Goal: Task Accomplishment & Management: Manage account settings

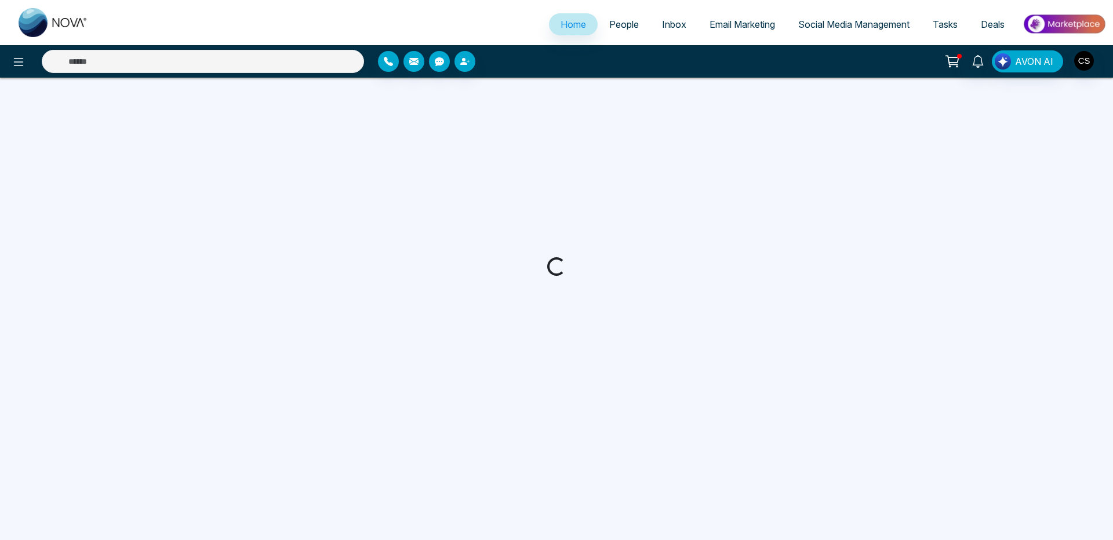
select select "*"
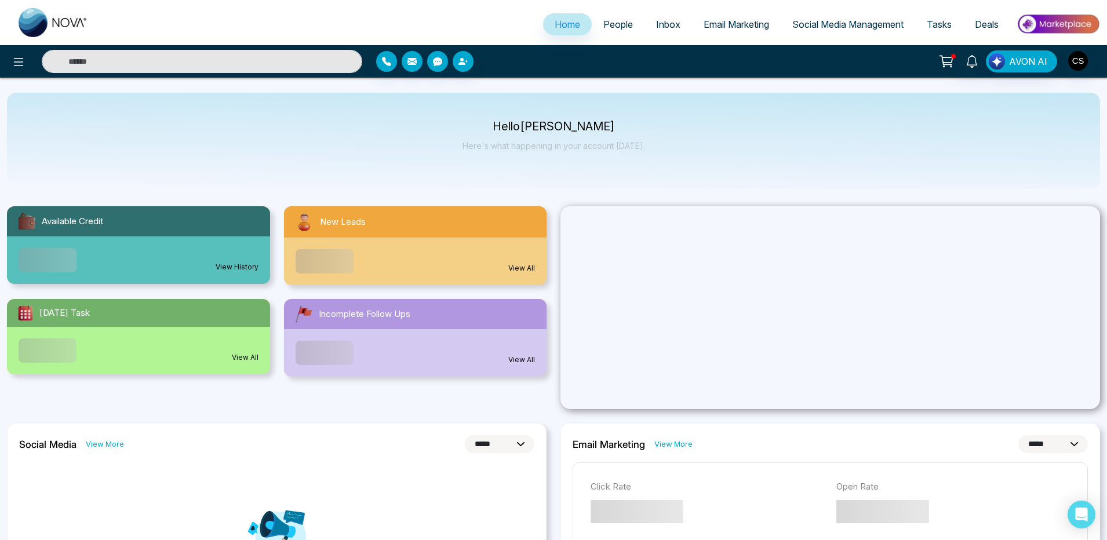
click at [722, 23] on span "Email Marketing" at bounding box center [736, 25] width 65 height 12
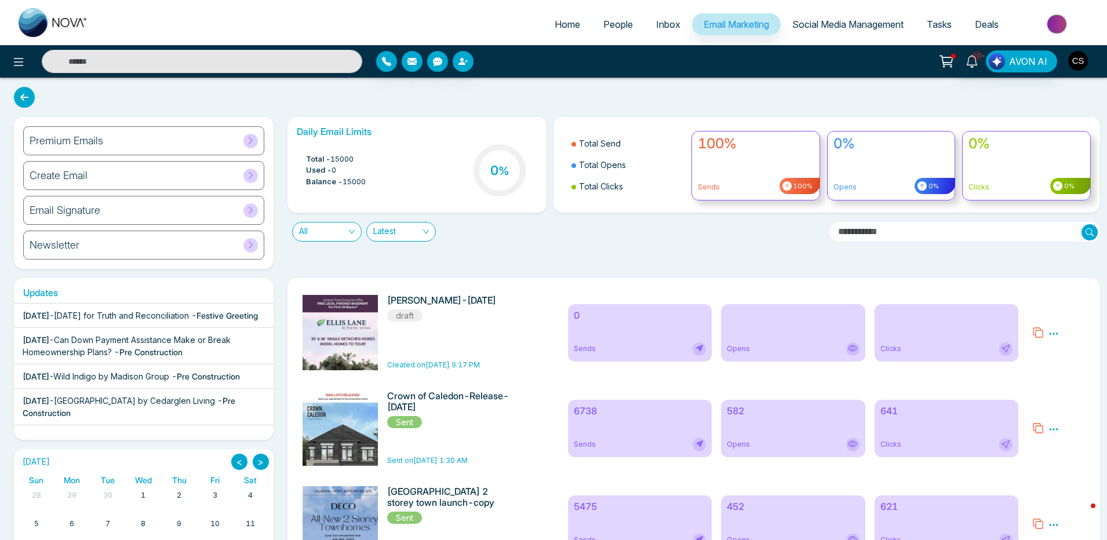
click at [1081, 62] on img "button" at bounding box center [1078, 61] width 20 height 20
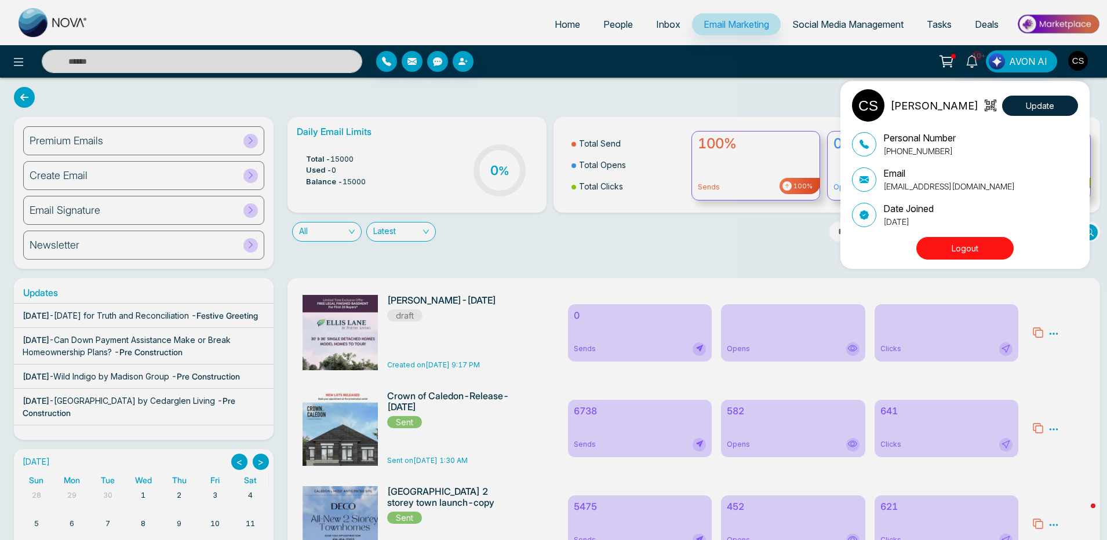
click at [968, 257] on button "Logout" at bounding box center [964, 248] width 97 height 23
